Goal: Information Seeking & Learning: Learn about a topic

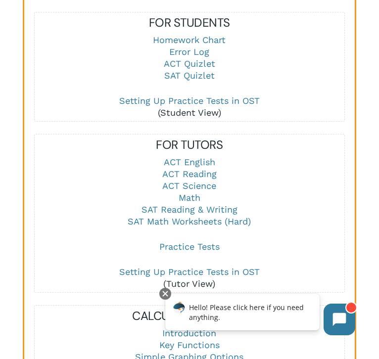
scroll to position [1208, 0]
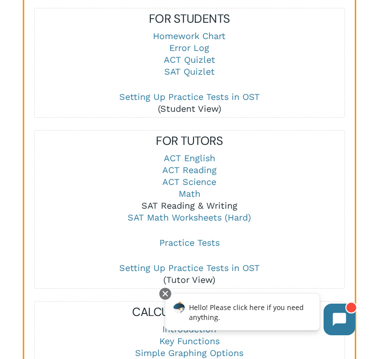
click at [191, 205] on link "SAT Reading & Writing" at bounding box center [189, 205] width 96 height 10
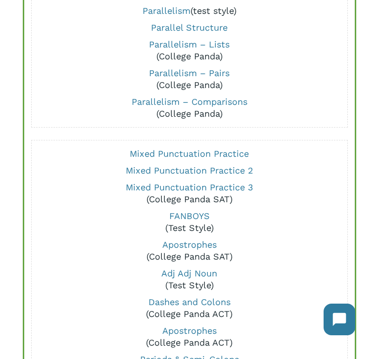
scroll to position [1825, 0]
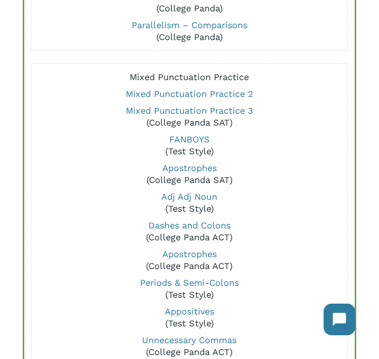
click at [233, 74] on link "Mixed Punctuation Practice" at bounding box center [189, 77] width 119 height 10
click at [224, 92] on link "Mixed Punctuation Practice 2" at bounding box center [190, 94] width 128 height 10
